Goal: Task Accomplishment & Management: Manage account settings

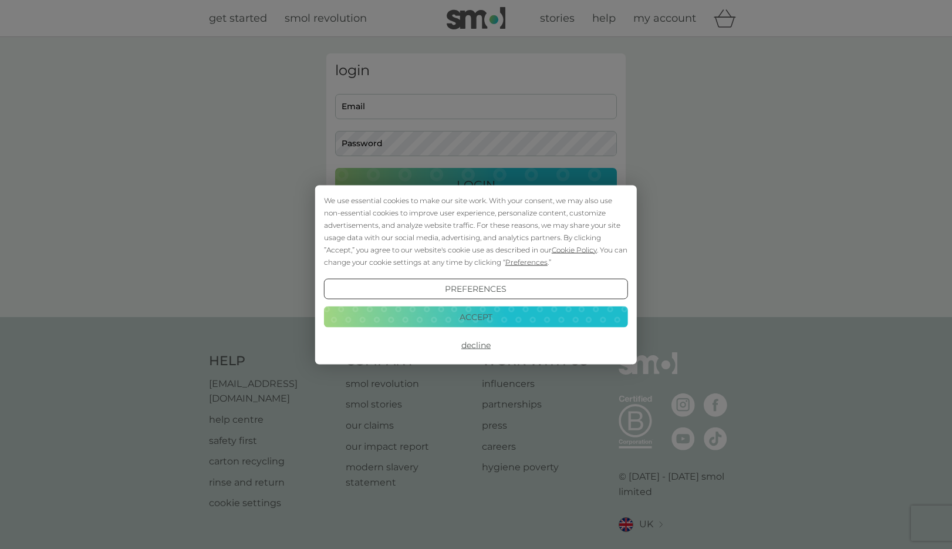
click at [488, 319] on button "Accept" at bounding box center [476, 317] width 304 height 21
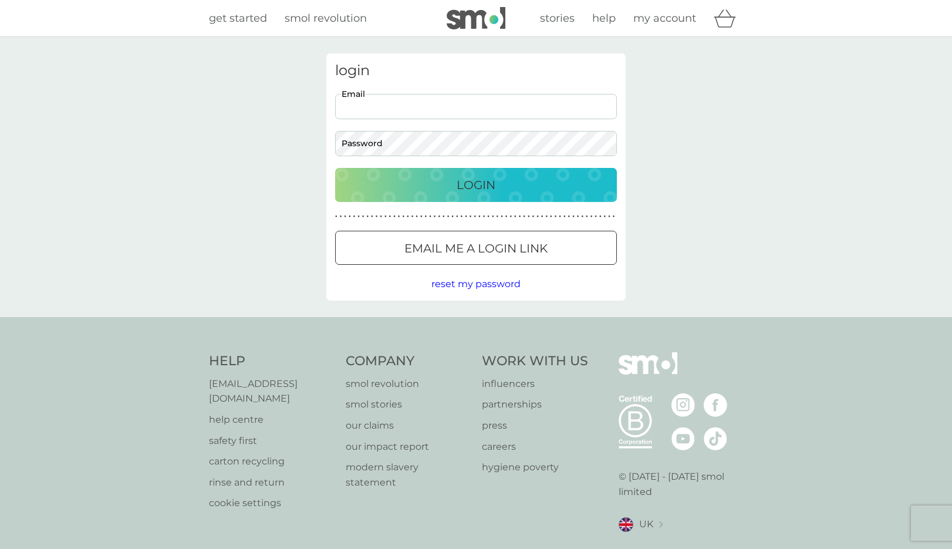
click at [392, 106] on input "Email" at bounding box center [476, 106] width 282 height 25
type input "[EMAIL_ADDRESS][DOMAIN_NAME]"
click at [473, 177] on p "Login" at bounding box center [476, 185] width 39 height 19
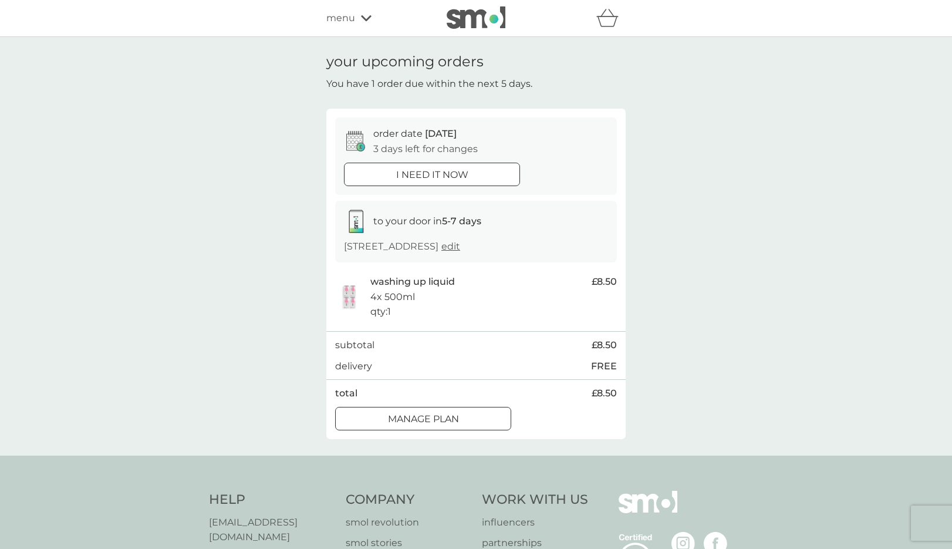
click at [455, 417] on p "Manage plan" at bounding box center [423, 419] width 71 height 15
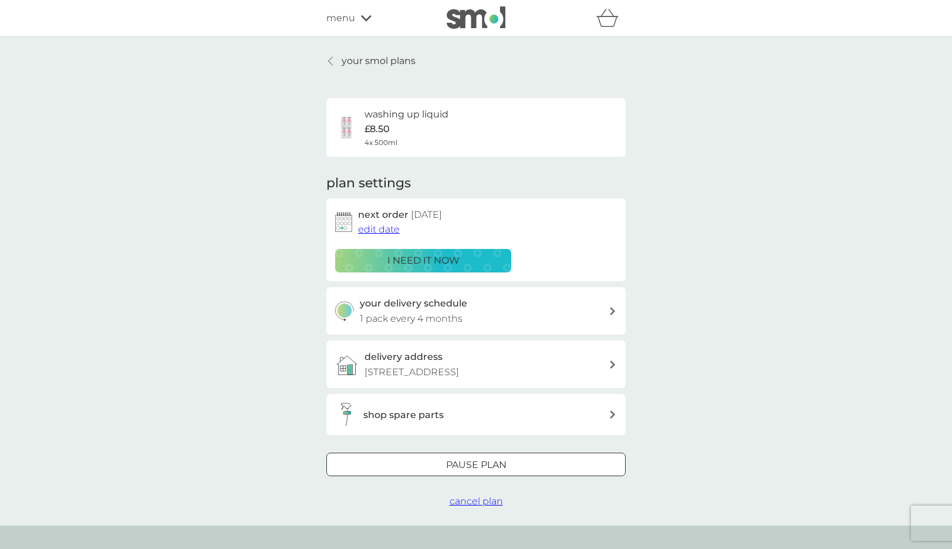
click at [382, 229] on span "edit date" at bounding box center [379, 229] width 42 height 11
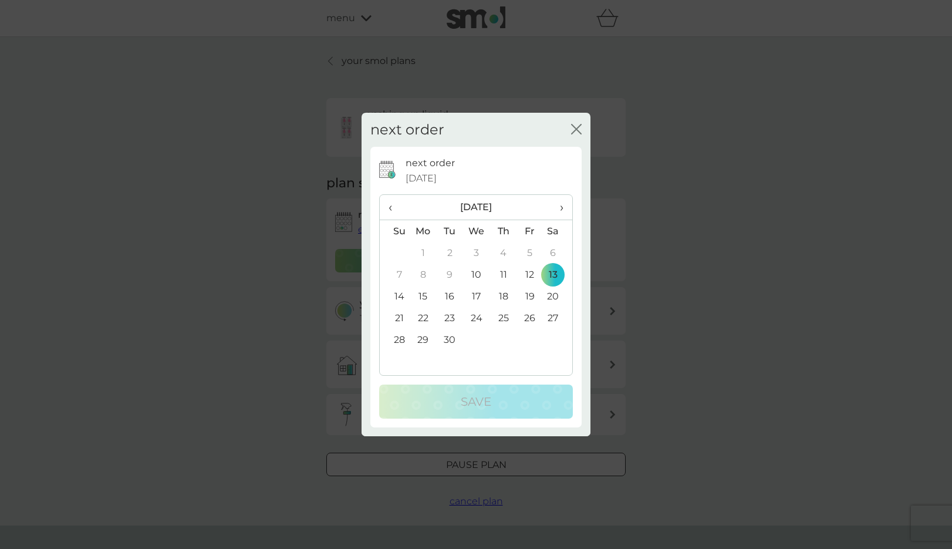
click at [556, 318] on td "27" at bounding box center [557, 318] width 29 height 22
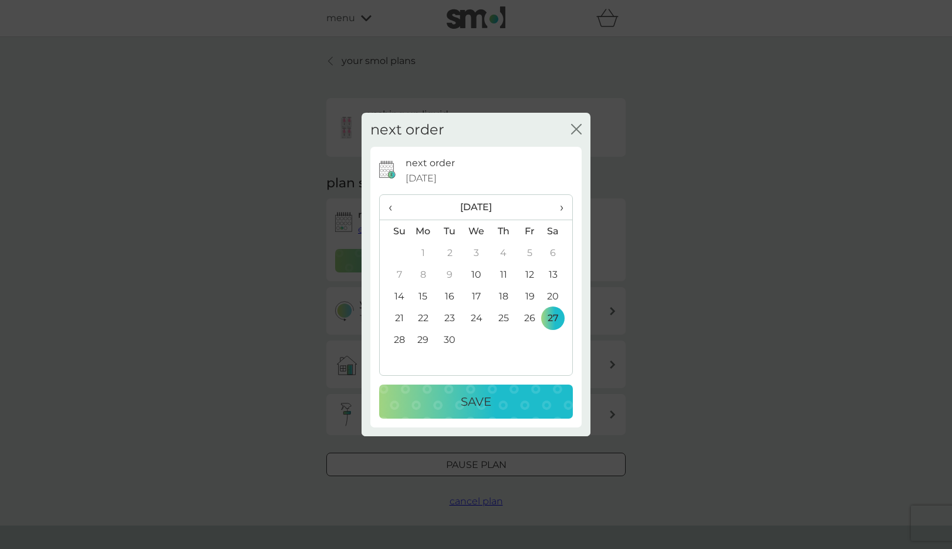
click at [492, 398] on p "Save" at bounding box center [476, 401] width 31 height 19
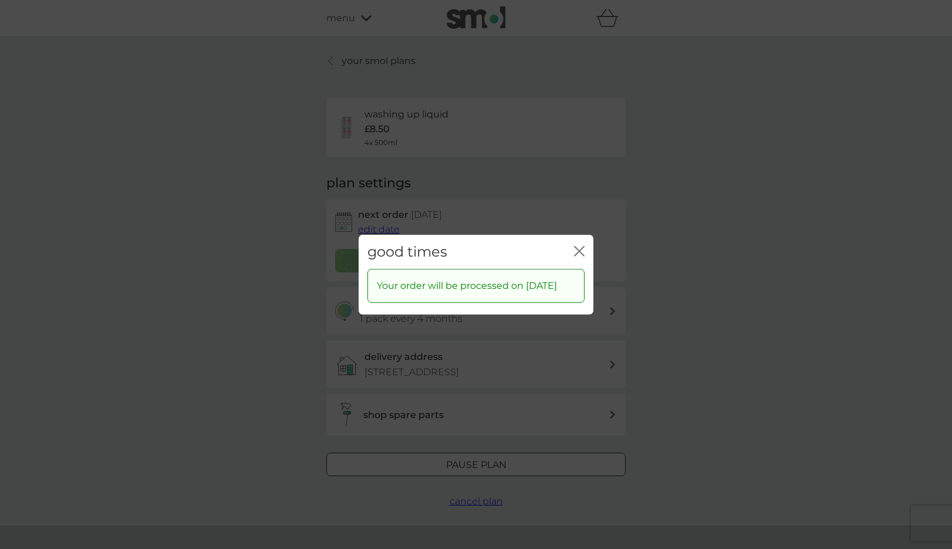
click at [578, 245] on icon "close" at bounding box center [579, 250] width 11 height 11
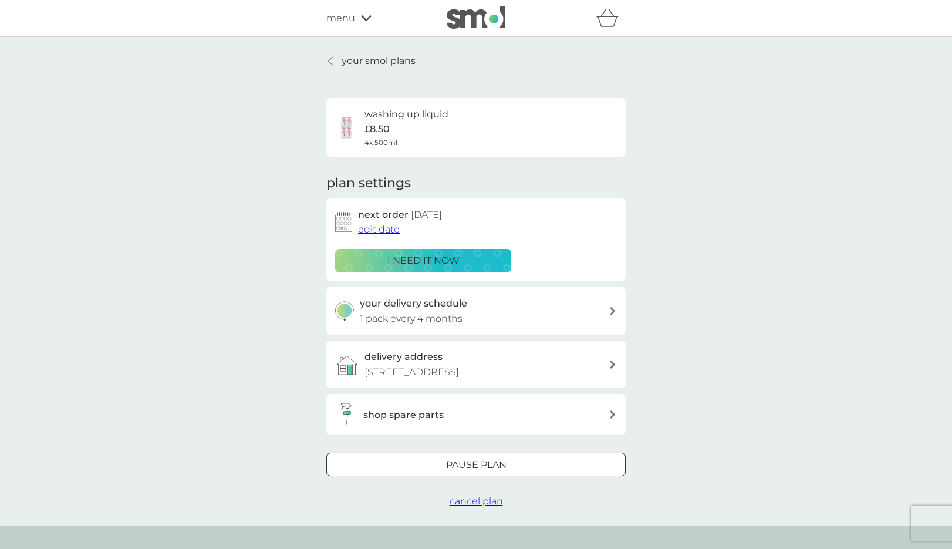
click at [405, 60] on p "your smol plans" at bounding box center [379, 60] width 74 height 15
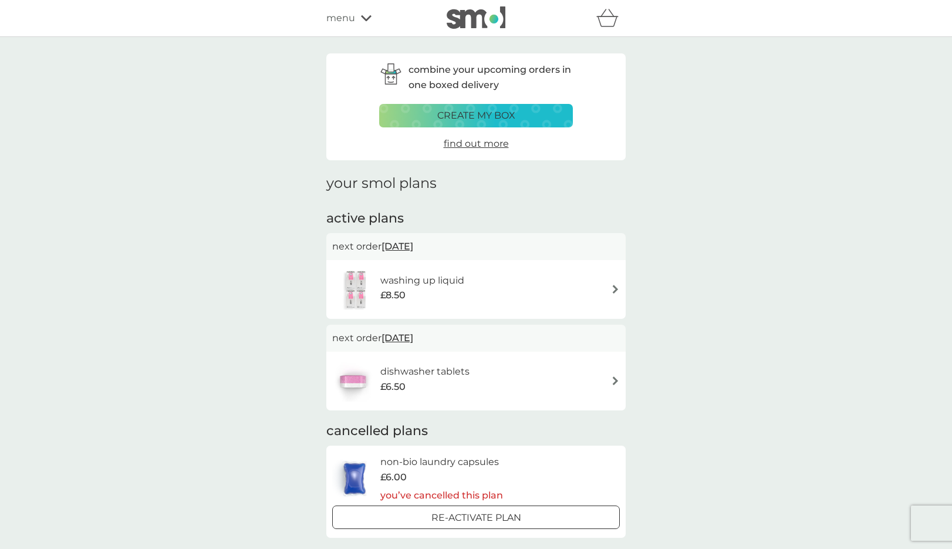
click at [461, 367] on h6 "dishwasher tablets" at bounding box center [425, 371] width 89 height 15
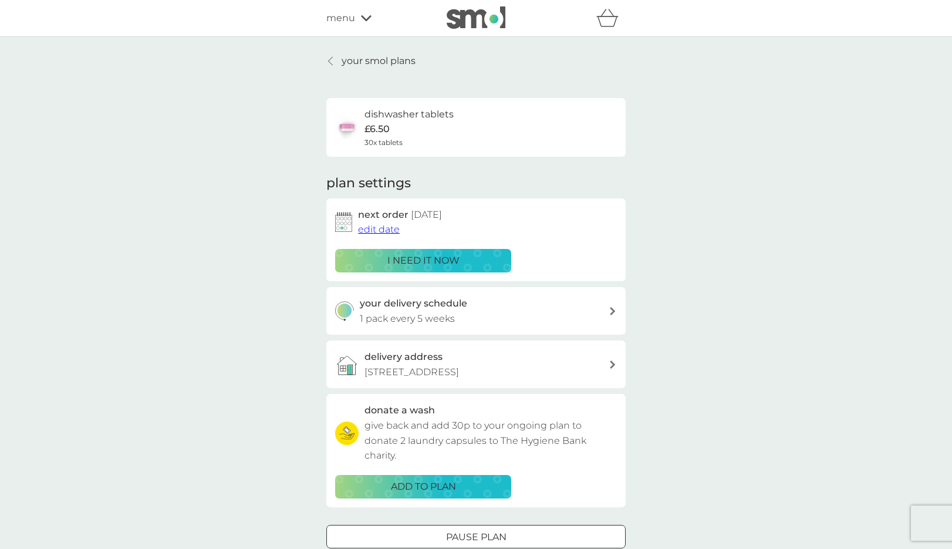
click at [612, 311] on icon at bounding box center [613, 311] width 6 height 8
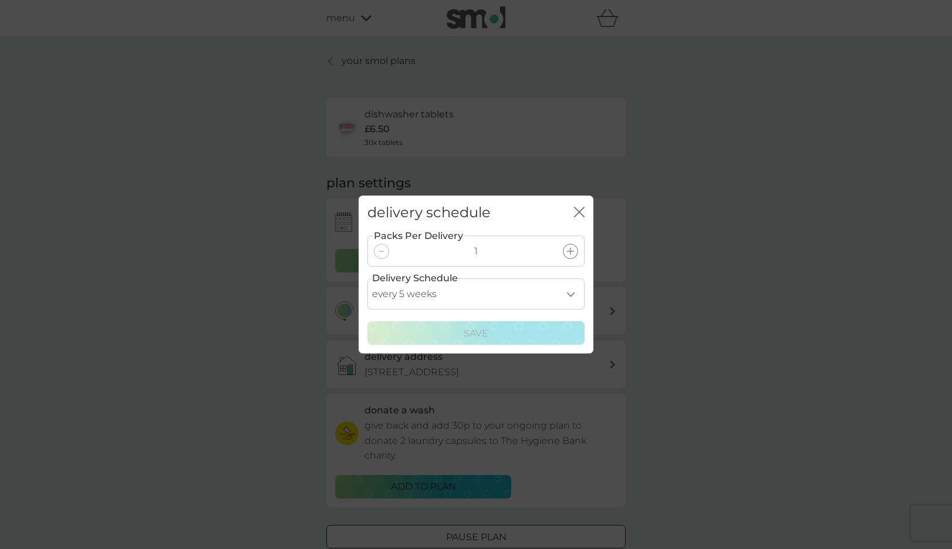
click at [568, 291] on select "every 1 week every 2 weeks every 3 weeks every 4 weeks every 5 weeks every 6 we…" at bounding box center [476, 293] width 217 height 31
select select "56"
click at [368, 278] on select "every 1 week every 2 weeks every 3 weeks every 4 weeks every 5 weeks every 6 we…" at bounding box center [476, 293] width 217 height 31
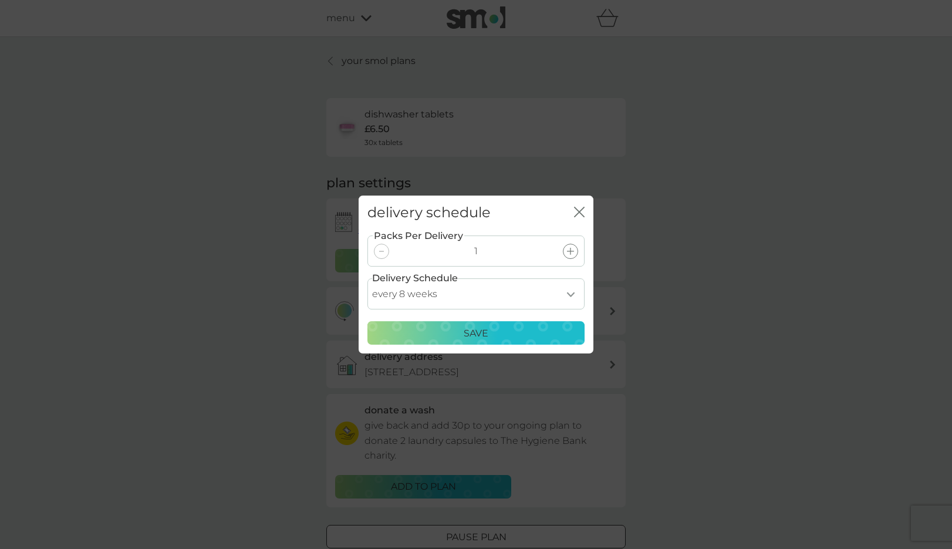
click at [479, 333] on p "Save" at bounding box center [476, 333] width 25 height 15
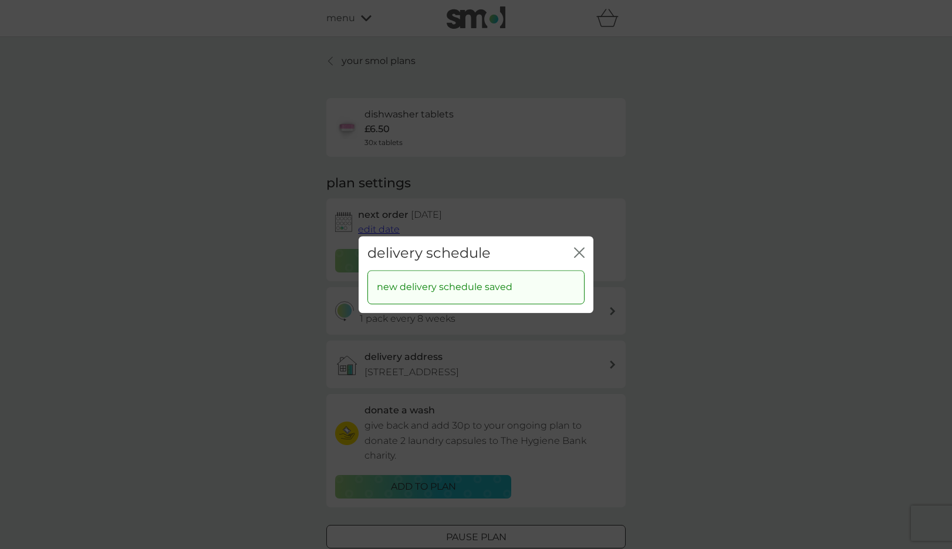
click at [577, 250] on icon "close" at bounding box center [577, 252] width 5 height 9
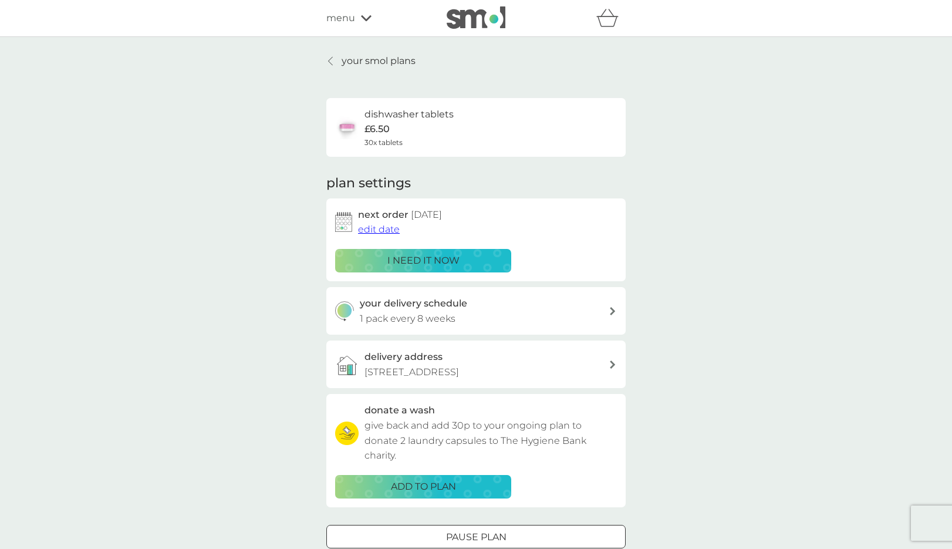
click at [392, 230] on span "edit date" at bounding box center [379, 229] width 42 height 11
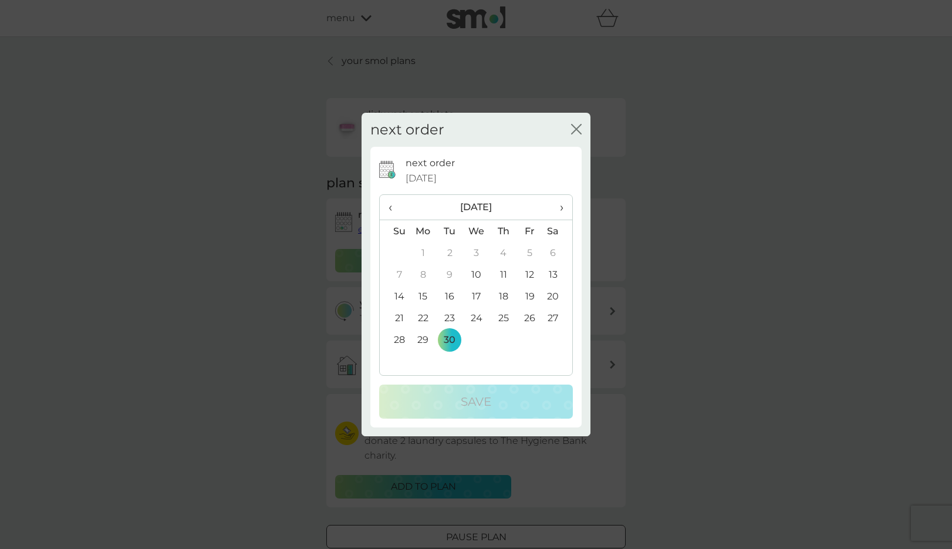
click at [563, 207] on span "›" at bounding box center [558, 207] width 12 height 25
click at [450, 294] on td "14" at bounding box center [450, 296] width 26 height 22
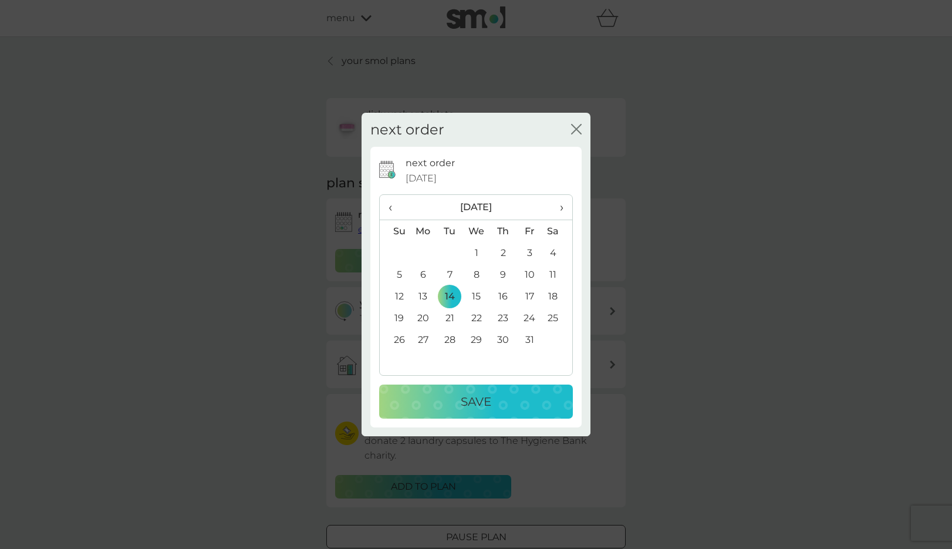
click at [486, 393] on p "Save" at bounding box center [476, 401] width 31 height 19
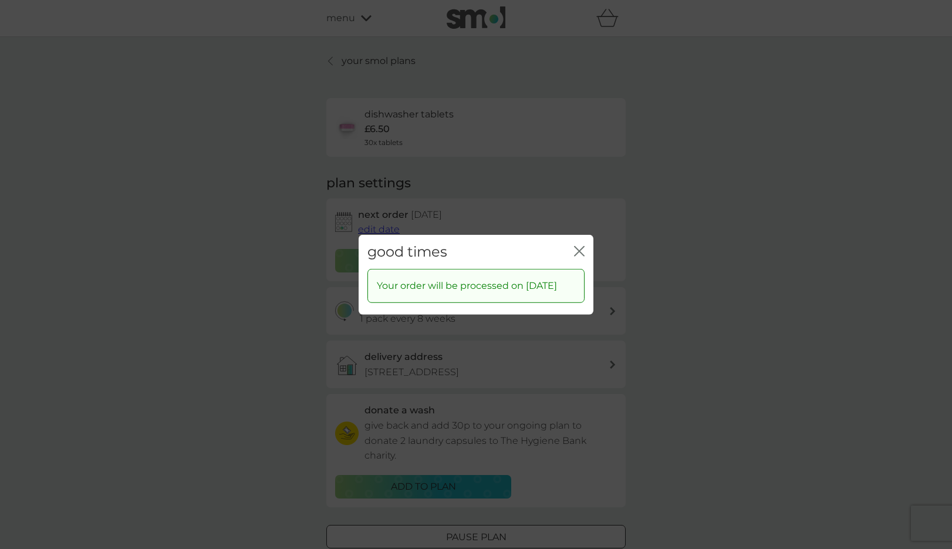
click at [581, 245] on icon "close" at bounding box center [579, 250] width 11 height 11
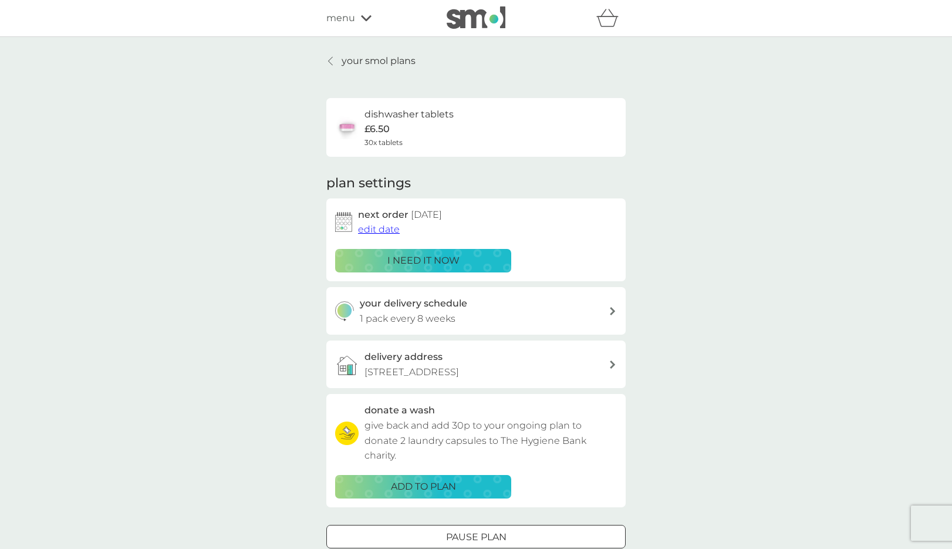
click at [609, 309] on div at bounding box center [612, 311] width 9 height 8
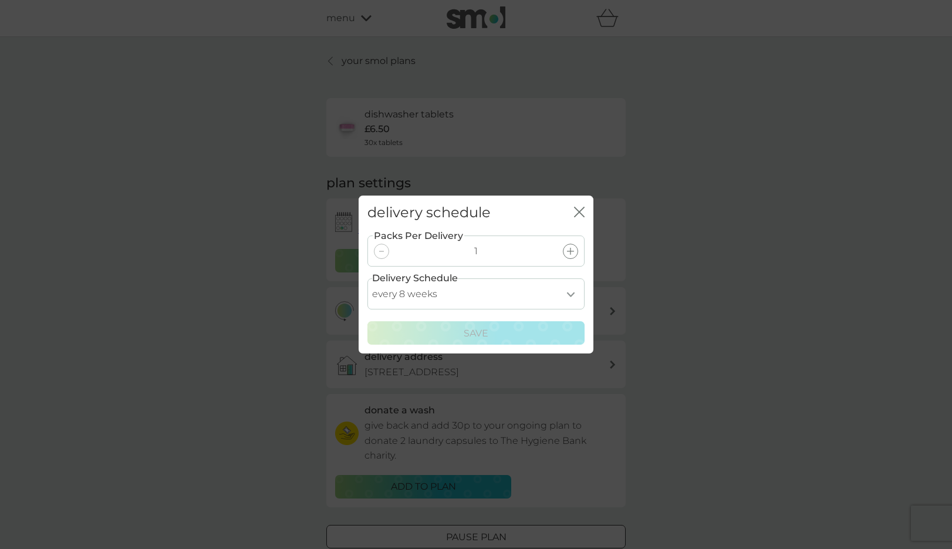
click at [570, 294] on select "every 1 week every 2 weeks every 3 weeks every 4 weeks every 5 weeks every 6 we…" at bounding box center [476, 293] width 217 height 31
select select "49"
click at [368, 278] on select "every 1 week every 2 weeks every 3 weeks every 4 weeks every 5 weeks every 6 we…" at bounding box center [476, 293] width 217 height 31
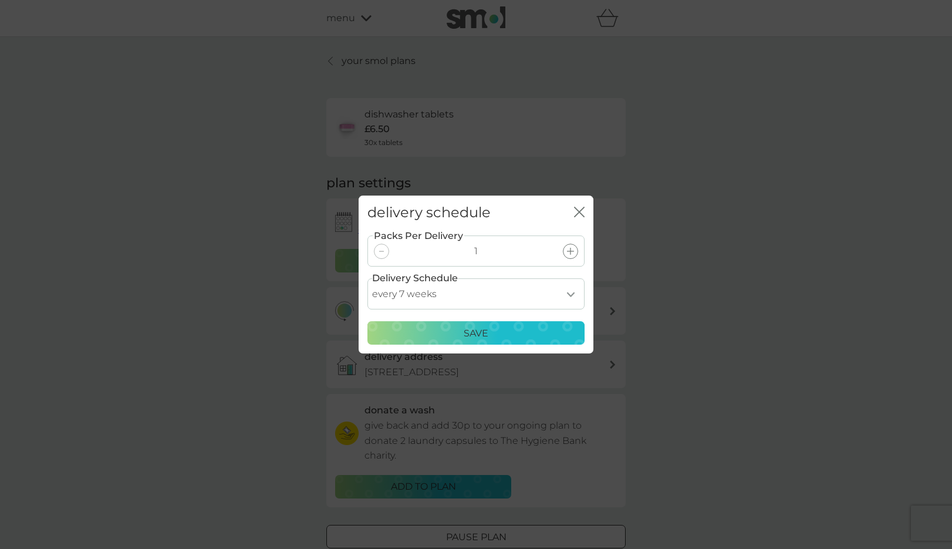
click at [477, 329] on p "Save" at bounding box center [476, 333] width 25 height 15
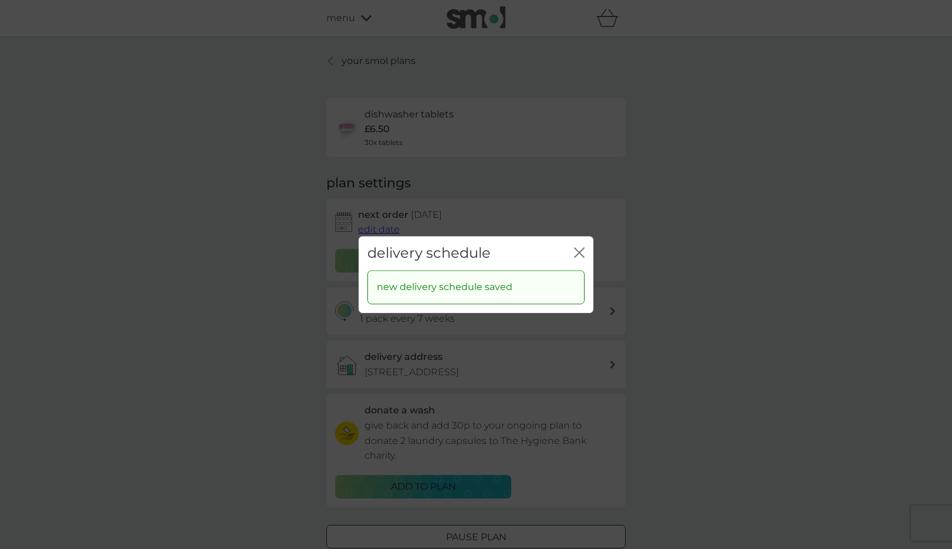
click at [578, 250] on icon "close" at bounding box center [579, 252] width 11 height 11
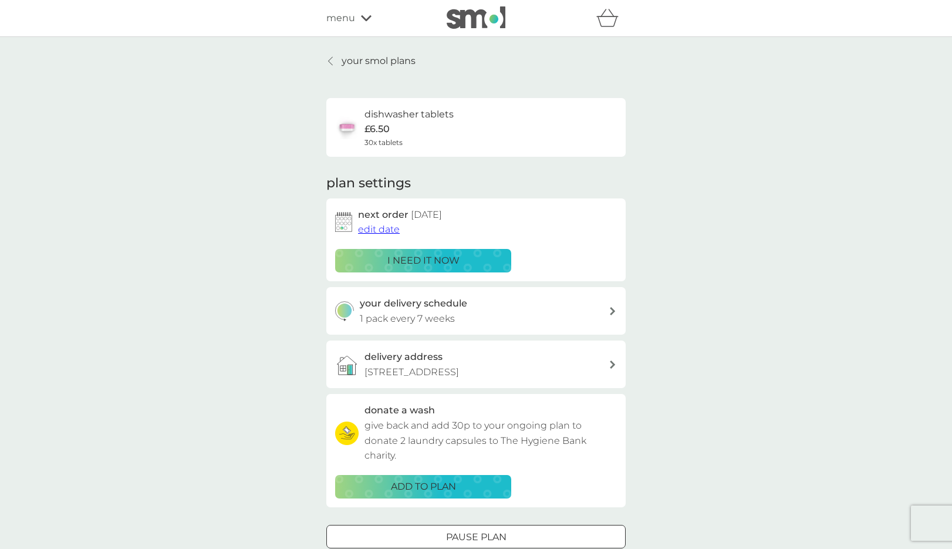
click at [394, 59] on p "your smol plans" at bounding box center [379, 60] width 74 height 15
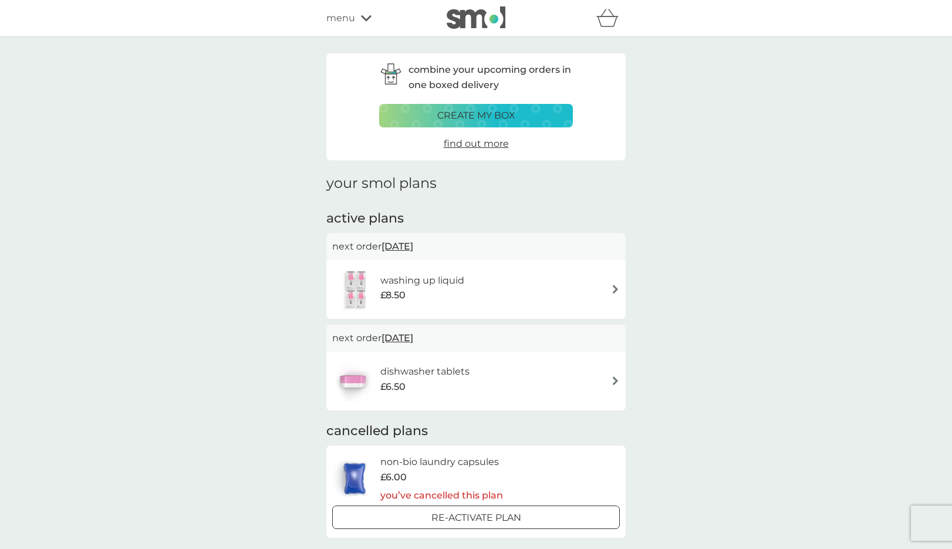
click at [472, 282] on div "washing up liquid £8.50" at bounding box center [429, 289] width 96 height 33
